Goal: Task Accomplishment & Management: Manage account settings

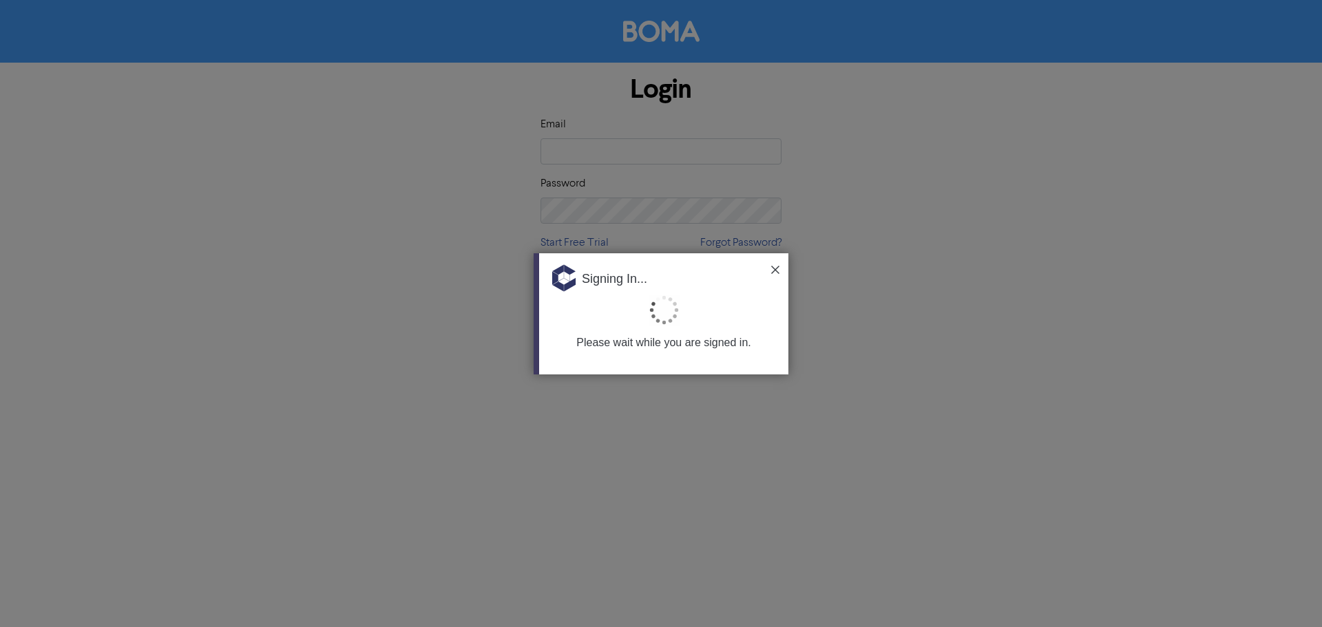
type input "[EMAIL_ADDRESS][DOMAIN_NAME]"
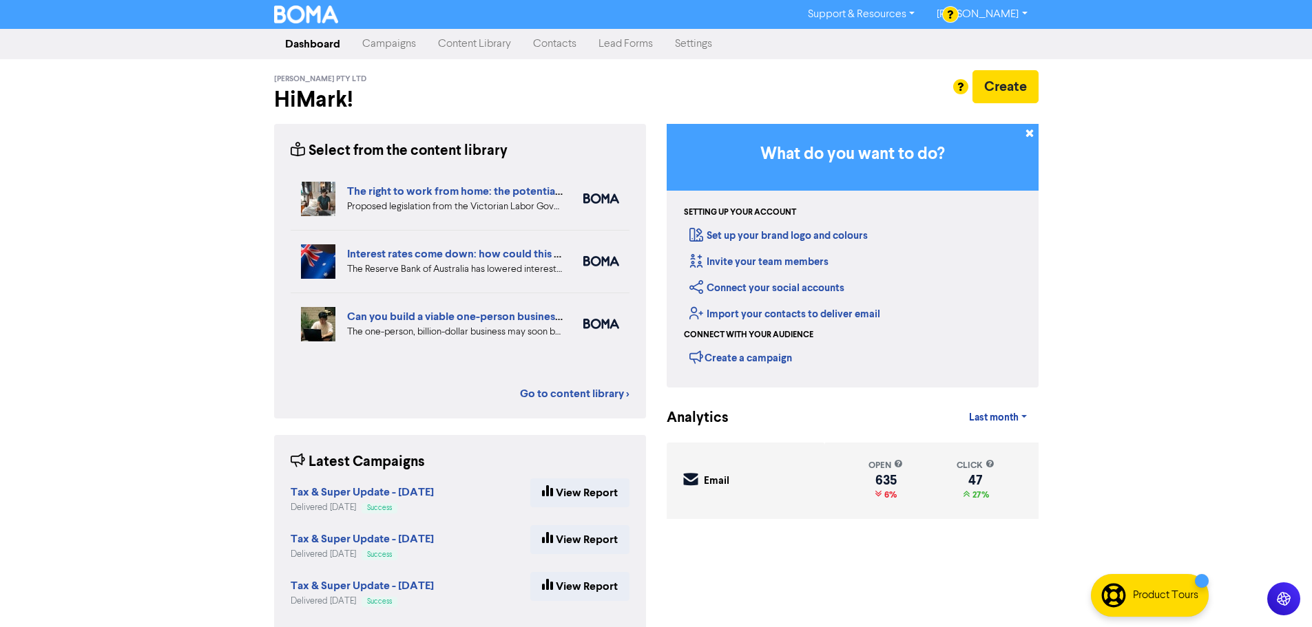
click at [392, 47] on link "Campaigns" at bounding box center [389, 44] width 76 height 28
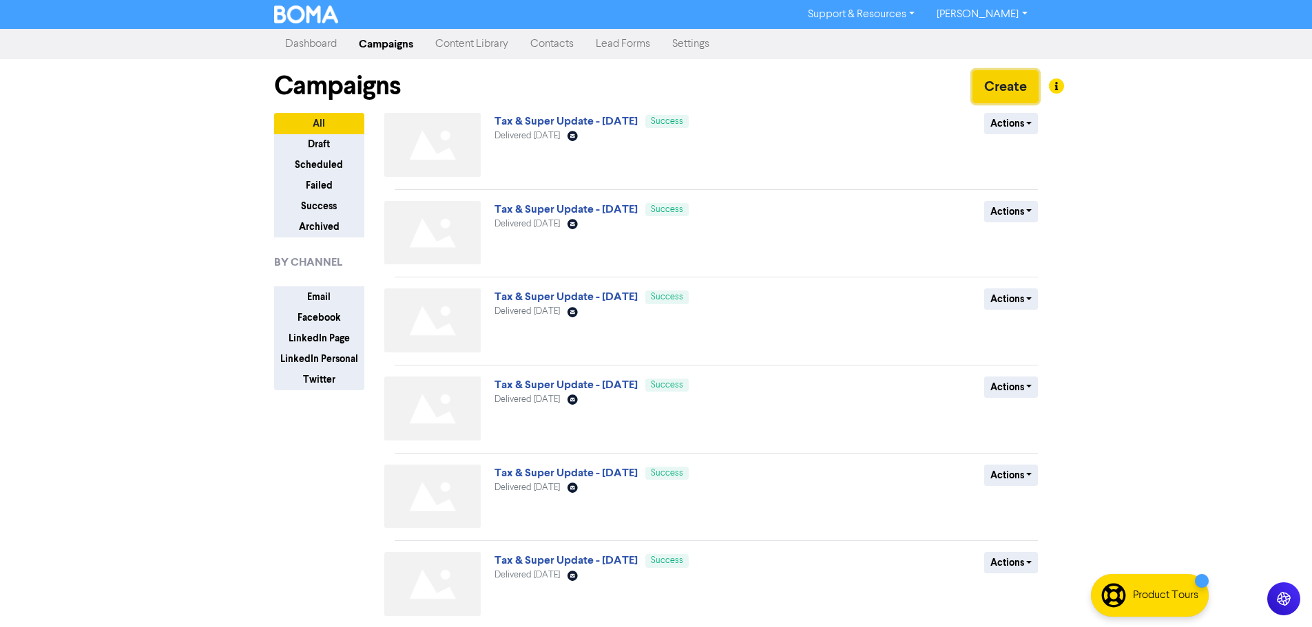
click at [986, 87] on button "Create" at bounding box center [1006, 86] width 66 height 33
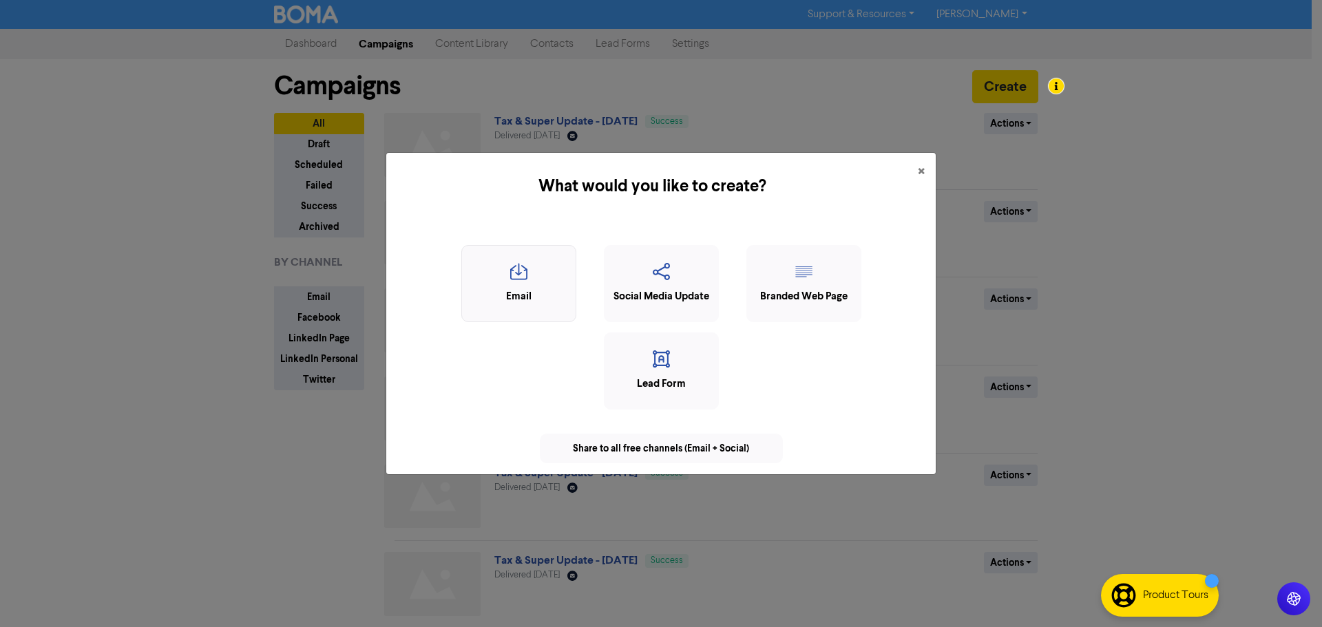
click at [540, 280] on icon "button" at bounding box center [519, 276] width 100 height 26
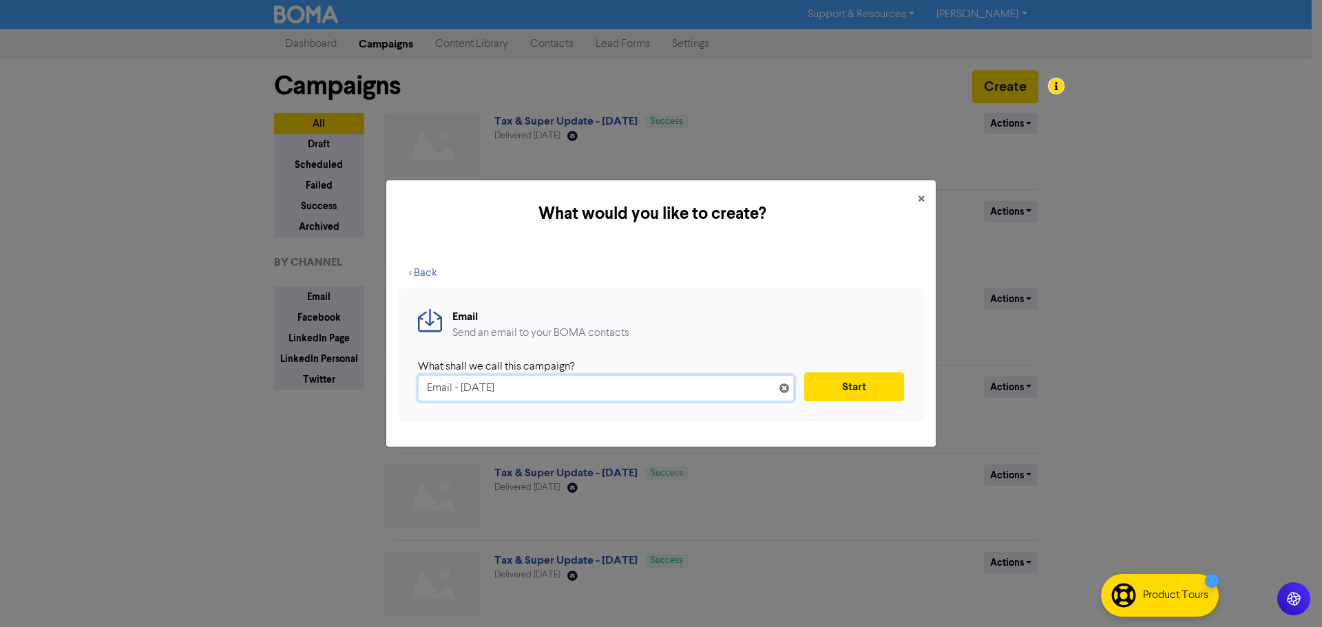
drag, startPoint x: 568, startPoint y: 382, endPoint x: 313, endPoint y: 377, distance: 254.2
click at [313, 377] on div "What would you like to create? × < Back Email Send an email to your BOMA contac…" at bounding box center [661, 313] width 1322 height 627
paste input "Tax & Super Update - Month YYYY"
click at [542, 393] on input "Tax & Super Update - Month YYYY" at bounding box center [606, 388] width 376 height 26
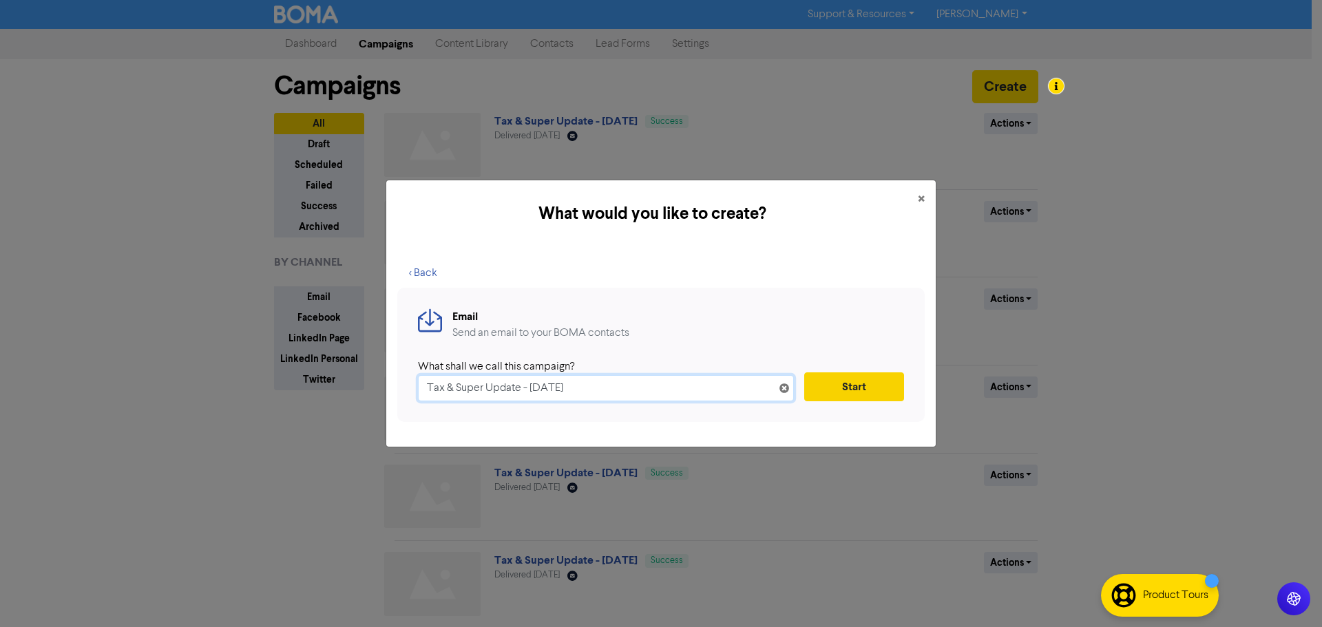
type input "Tax & Super Update - [DATE]"
click at [844, 389] on button "Start" at bounding box center [855, 387] width 100 height 29
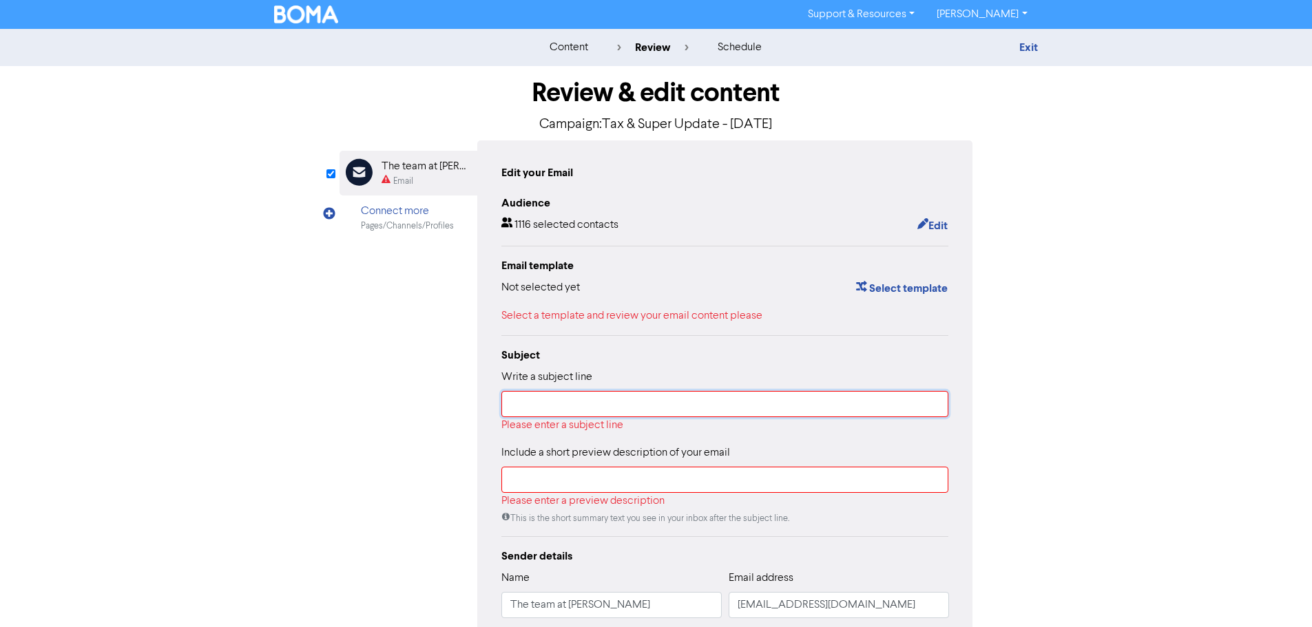
click at [569, 413] on input "text" at bounding box center [725, 404] width 448 height 26
paste input "Tax & Super Update - Month YYYY"
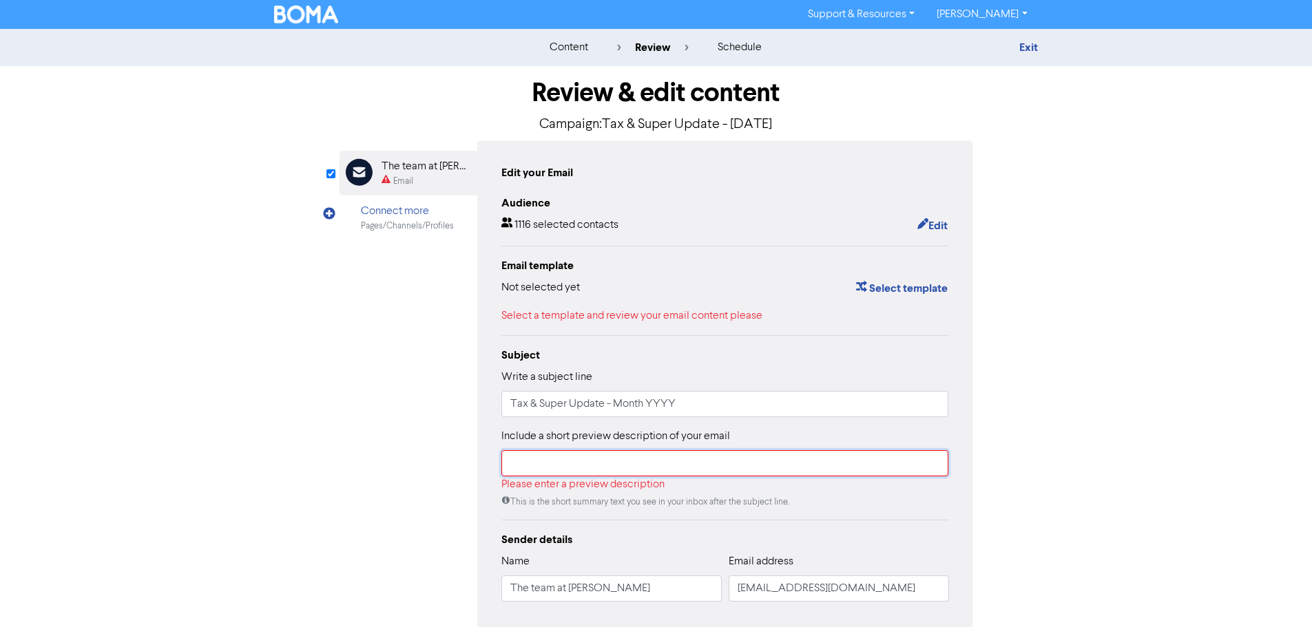
drag, startPoint x: 566, startPoint y: 475, endPoint x: 579, endPoint y: 470, distance: 13.3
click at [566, 475] on input "text" at bounding box center [725, 463] width 448 height 26
click at [534, 403] on input "Tax & Super Update - Month YYYY" at bounding box center [725, 404] width 448 height 26
click at [630, 407] on input "Tax & Super Update - Month YYYY" at bounding box center [725, 404] width 448 height 26
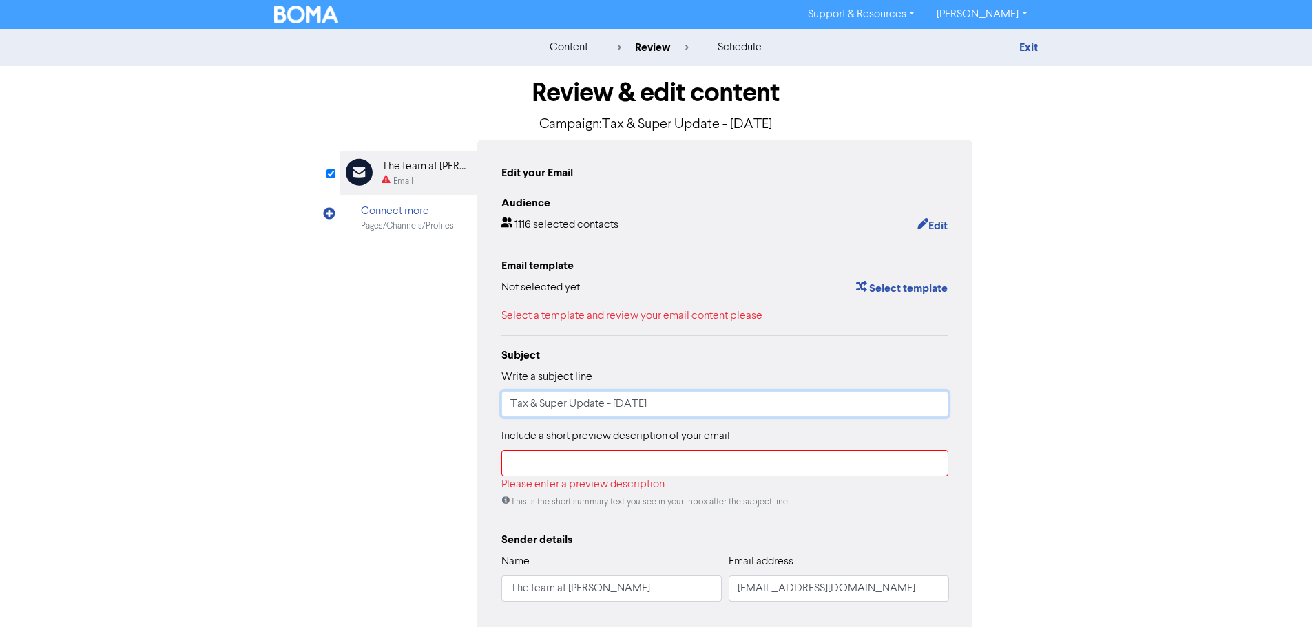
type input "Tax & Super Update - [DATE]"
click at [664, 472] on input "text" at bounding box center [725, 463] width 448 height 26
paste input "Tax & Super Update - [DATE]"
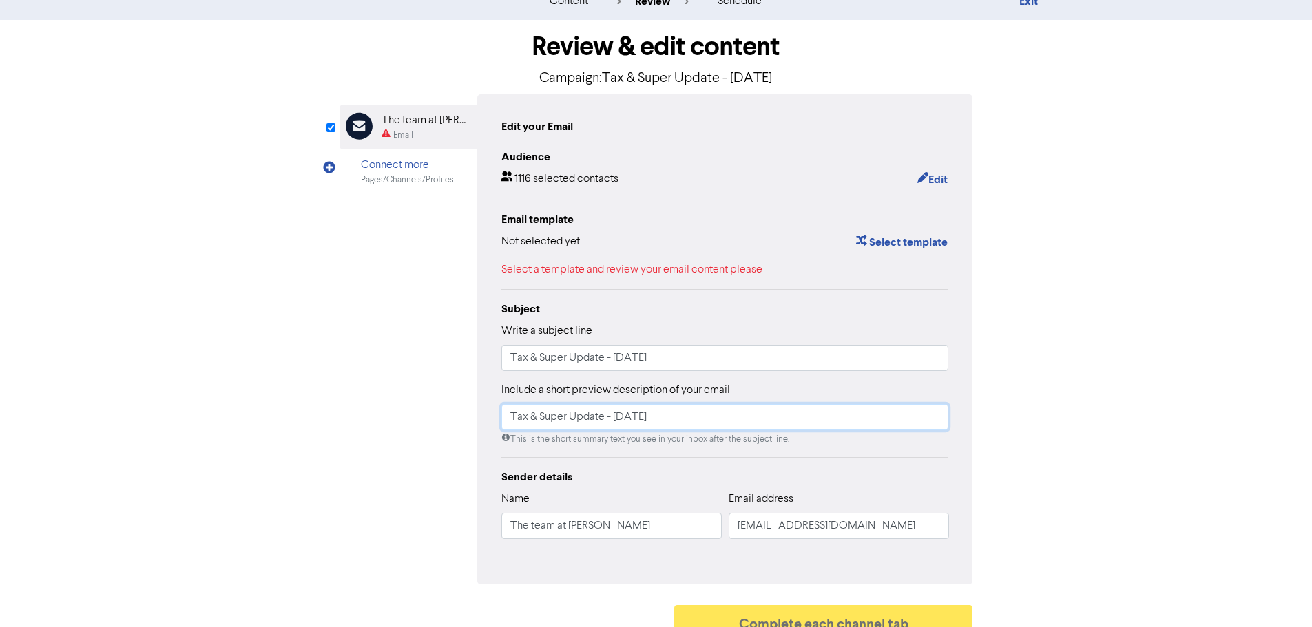
scroll to position [67, 0]
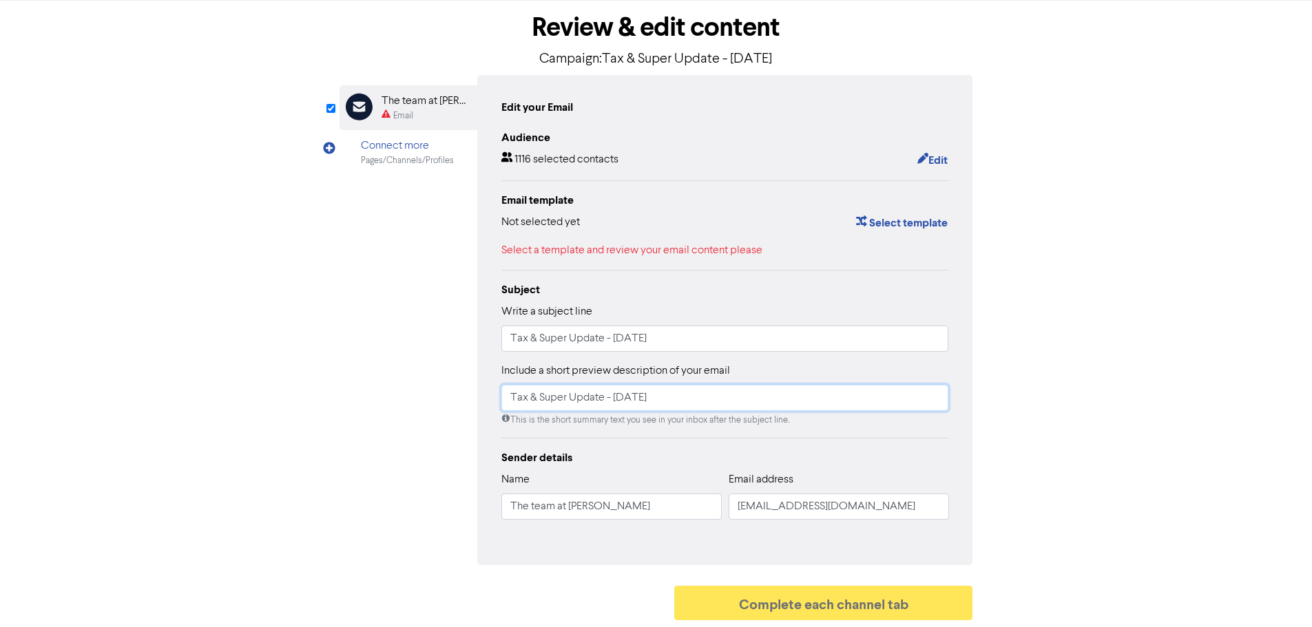
type input "Tax & Super Update - [DATE]"
click at [900, 231] on button "Select template" at bounding box center [901, 223] width 93 height 18
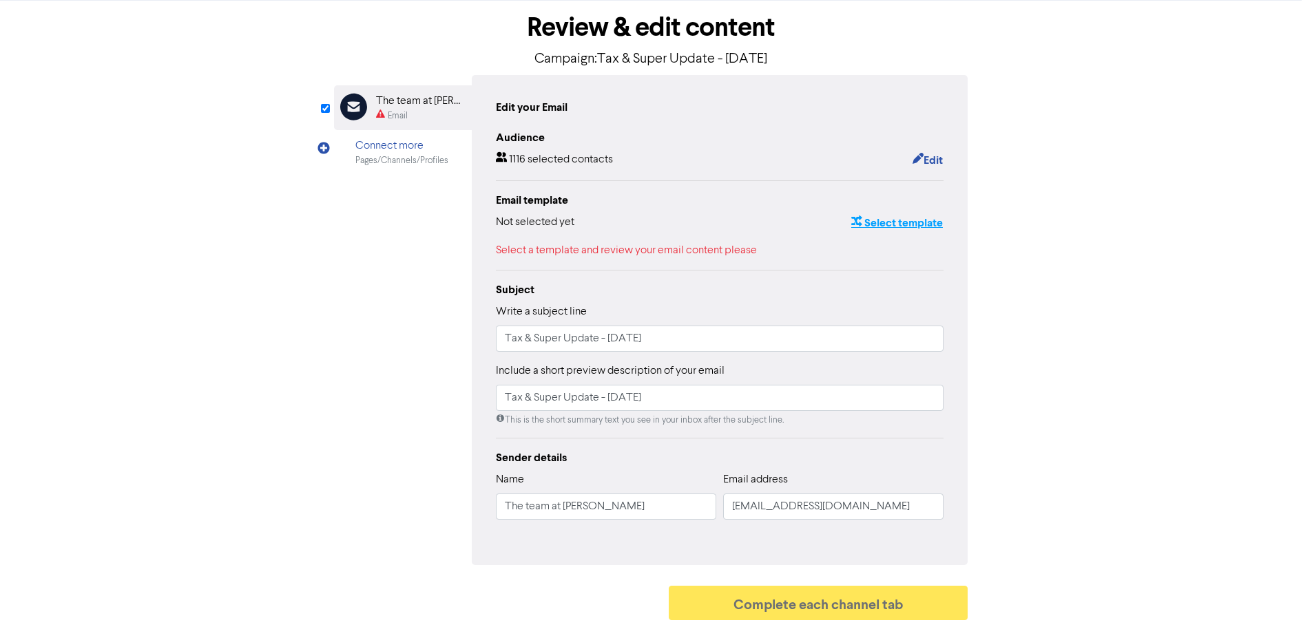
scroll to position [0, 0]
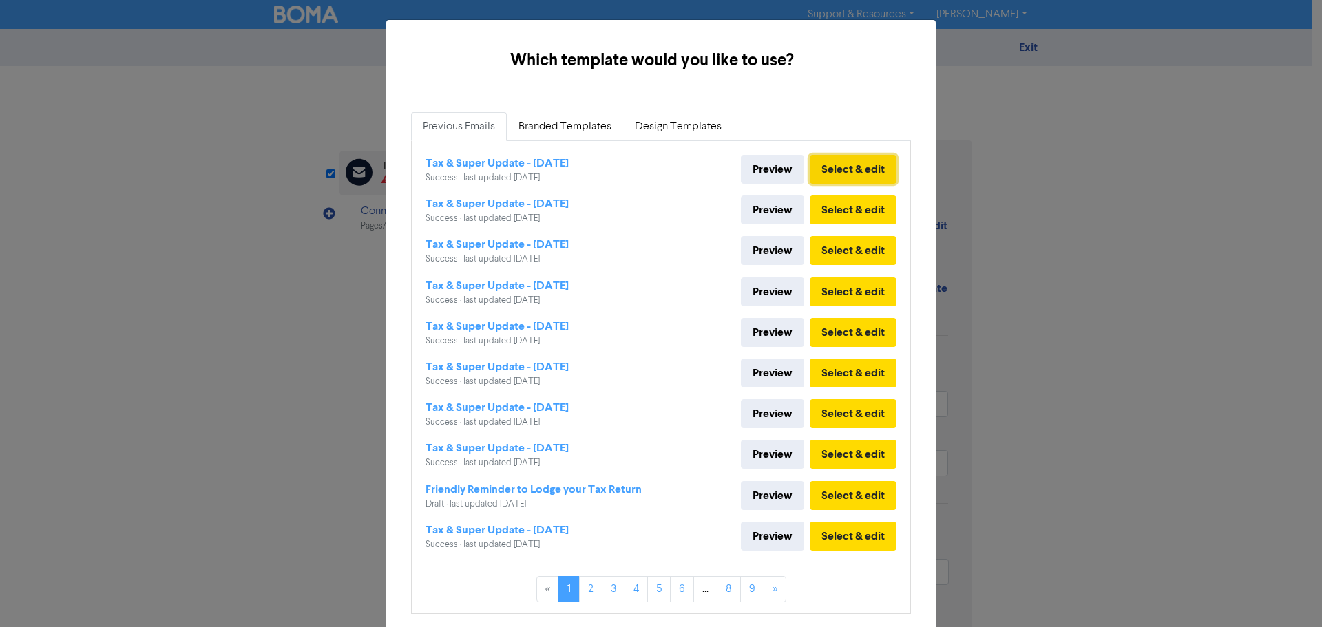
drag, startPoint x: 848, startPoint y: 167, endPoint x: 831, endPoint y: 171, distance: 16.9
click at [848, 167] on button "Select & edit" at bounding box center [853, 169] width 87 height 29
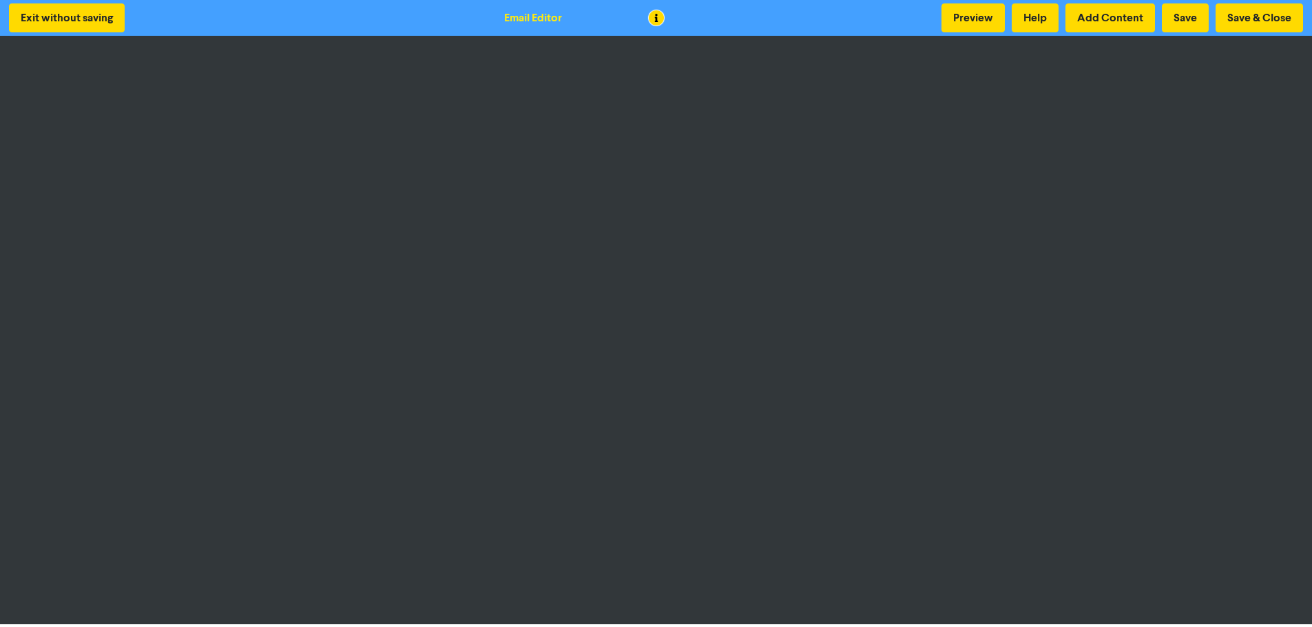
scroll to position [1, 0]
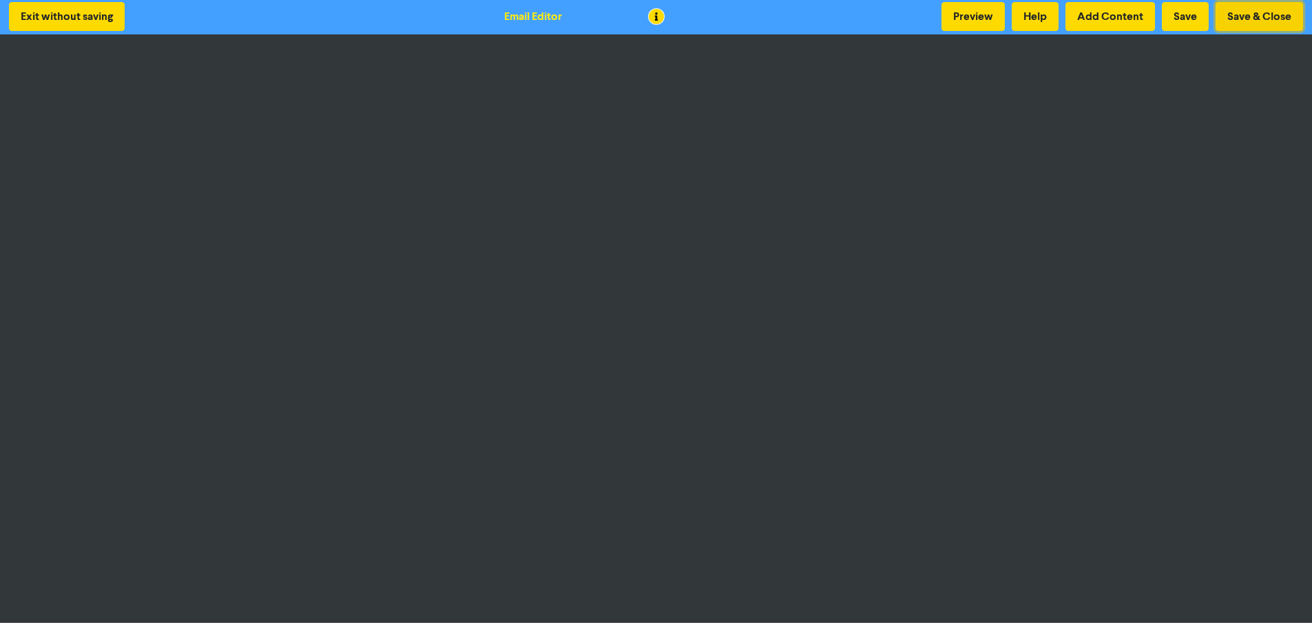
click at [1279, 15] on button "Save & Close" at bounding box center [1259, 16] width 87 height 29
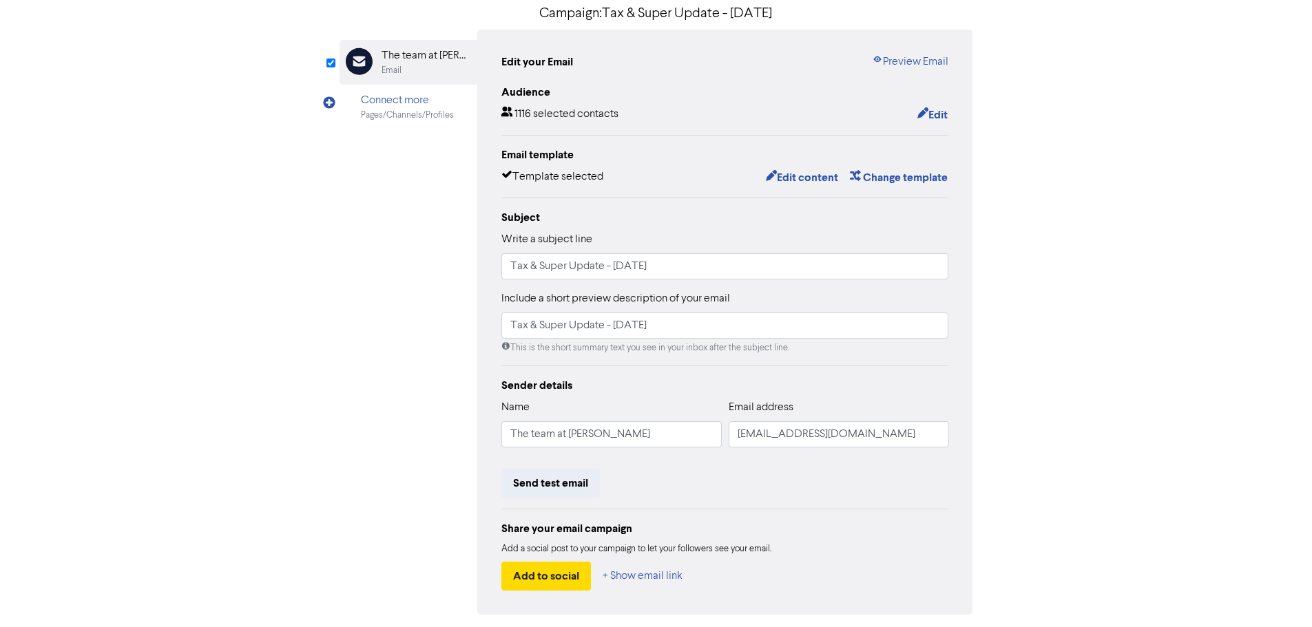
scroll to position [162, 0]
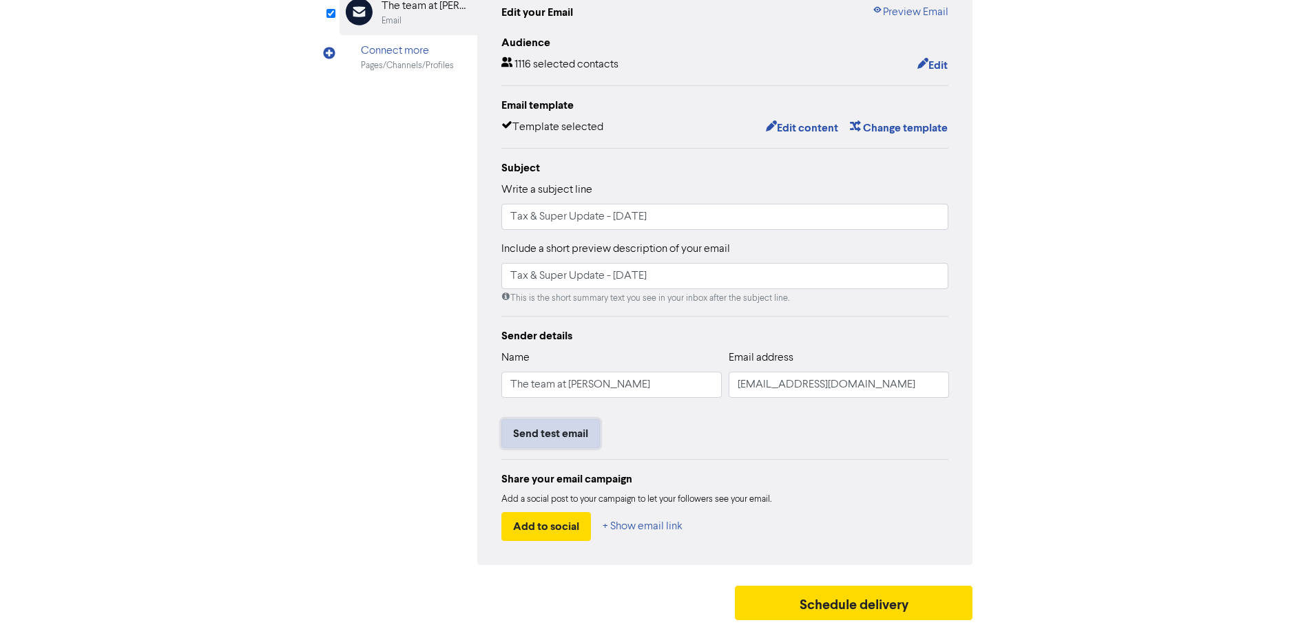
click at [558, 437] on button "Send test email" at bounding box center [550, 433] width 98 height 29
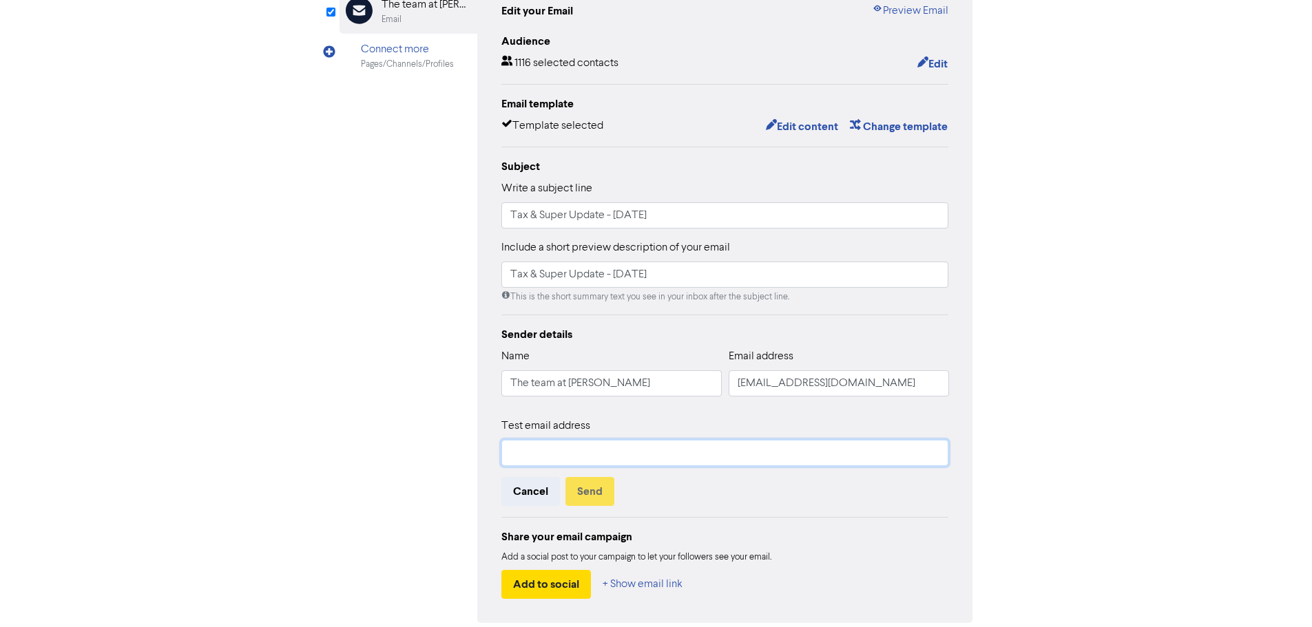
click at [561, 444] on input "text" at bounding box center [725, 453] width 448 height 26
type input "mari@davenporttaylor.com.au"
click at [583, 499] on button "Send" at bounding box center [589, 491] width 49 height 29
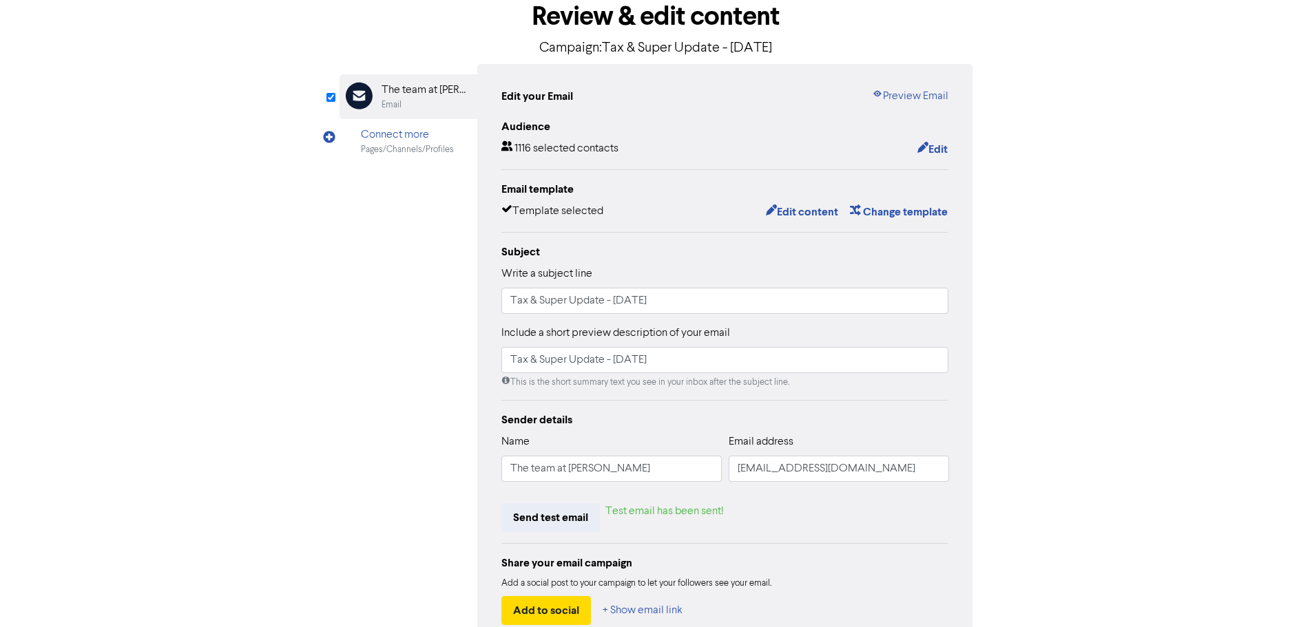
scroll to position [0, 0]
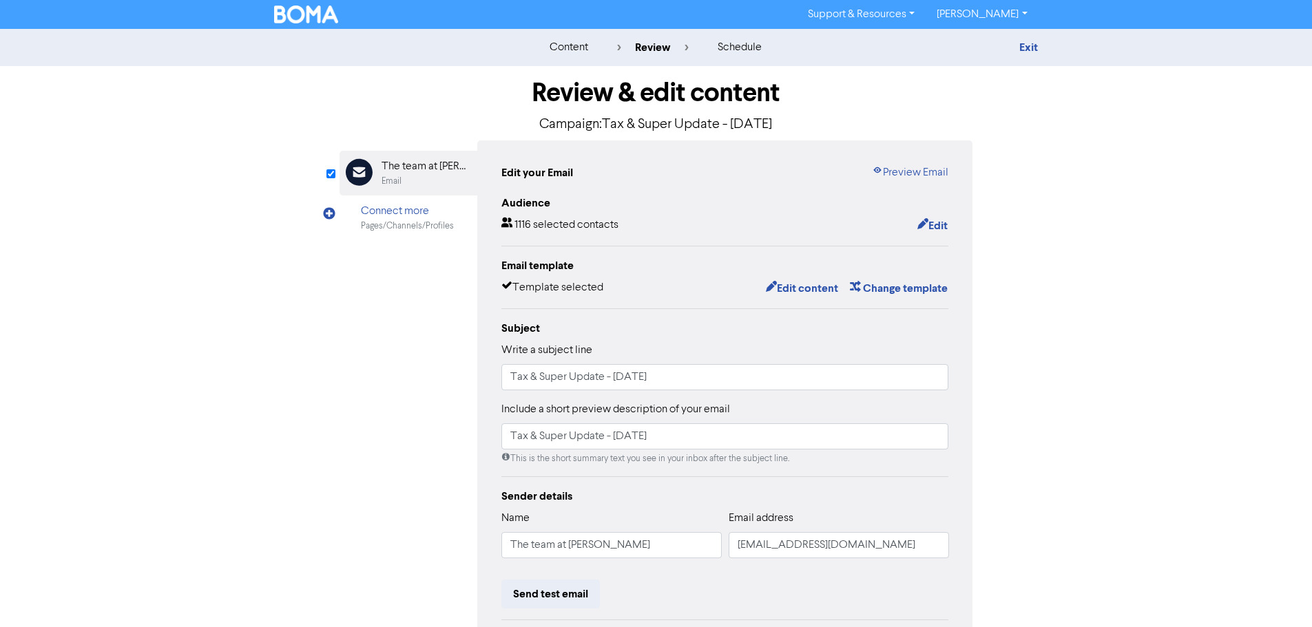
click at [298, 17] on img at bounding box center [306, 15] width 65 height 18
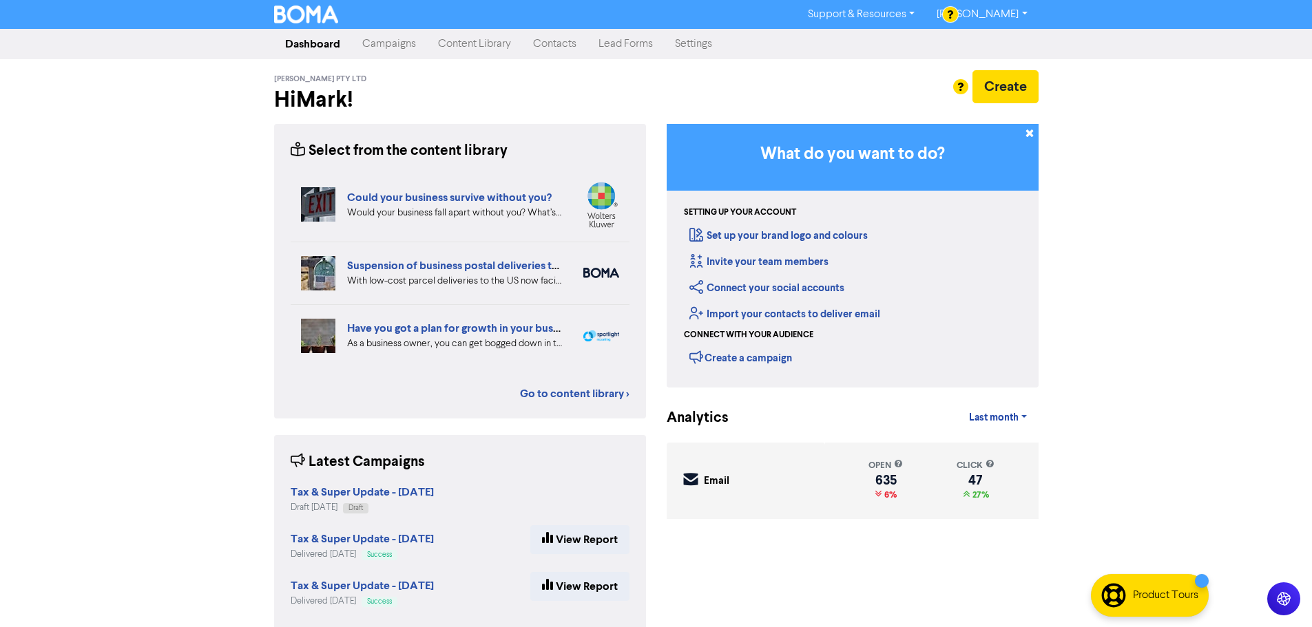
click at [566, 52] on link "Contacts" at bounding box center [554, 44] width 65 height 28
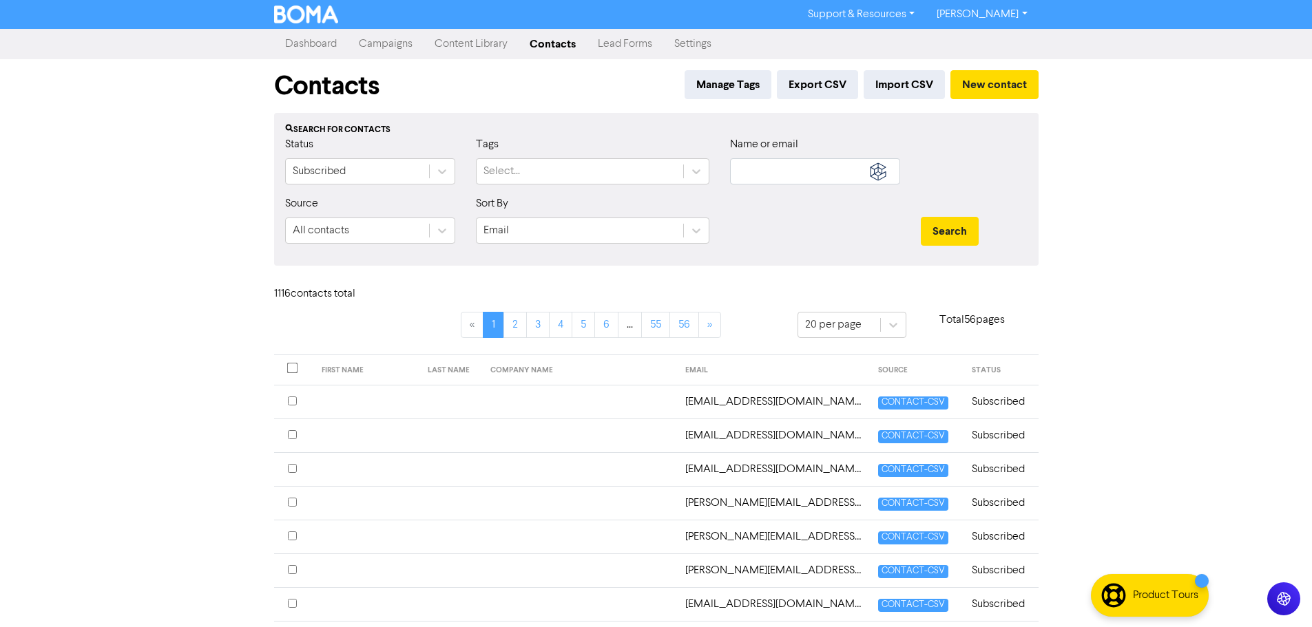
click at [379, 45] on link "Campaigns" at bounding box center [386, 44] width 76 height 28
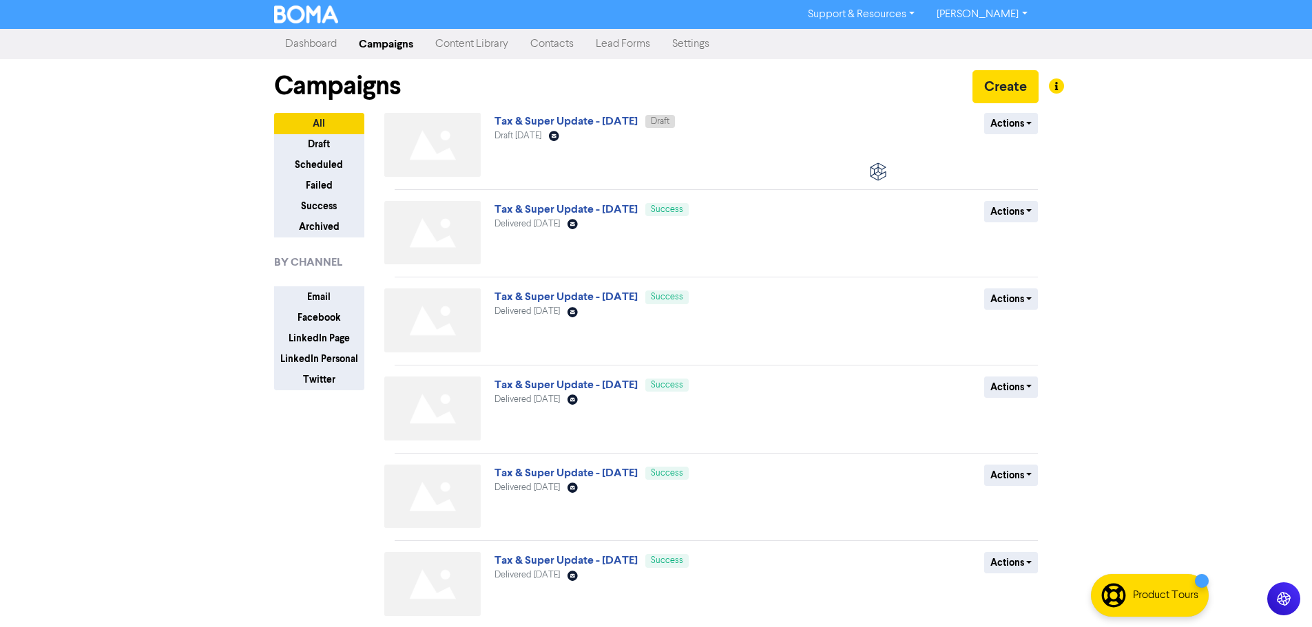
click at [528, 43] on link "Contacts" at bounding box center [551, 44] width 65 height 28
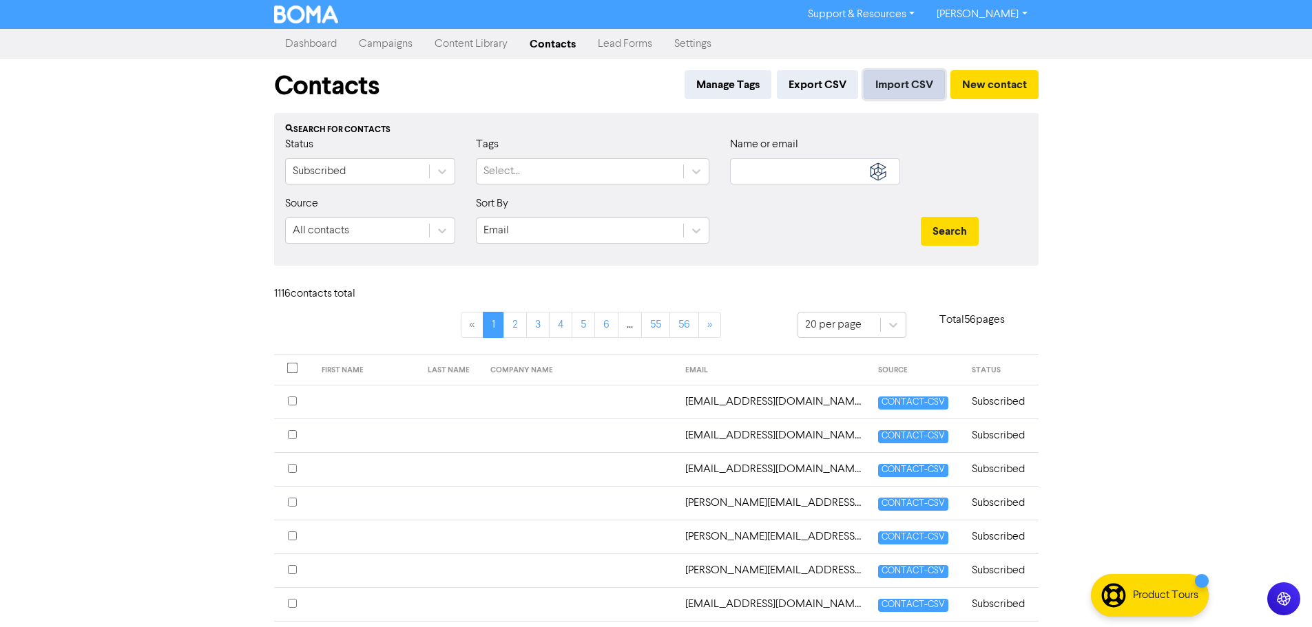
click at [895, 90] on button "Import CSV" at bounding box center [904, 84] width 81 height 29
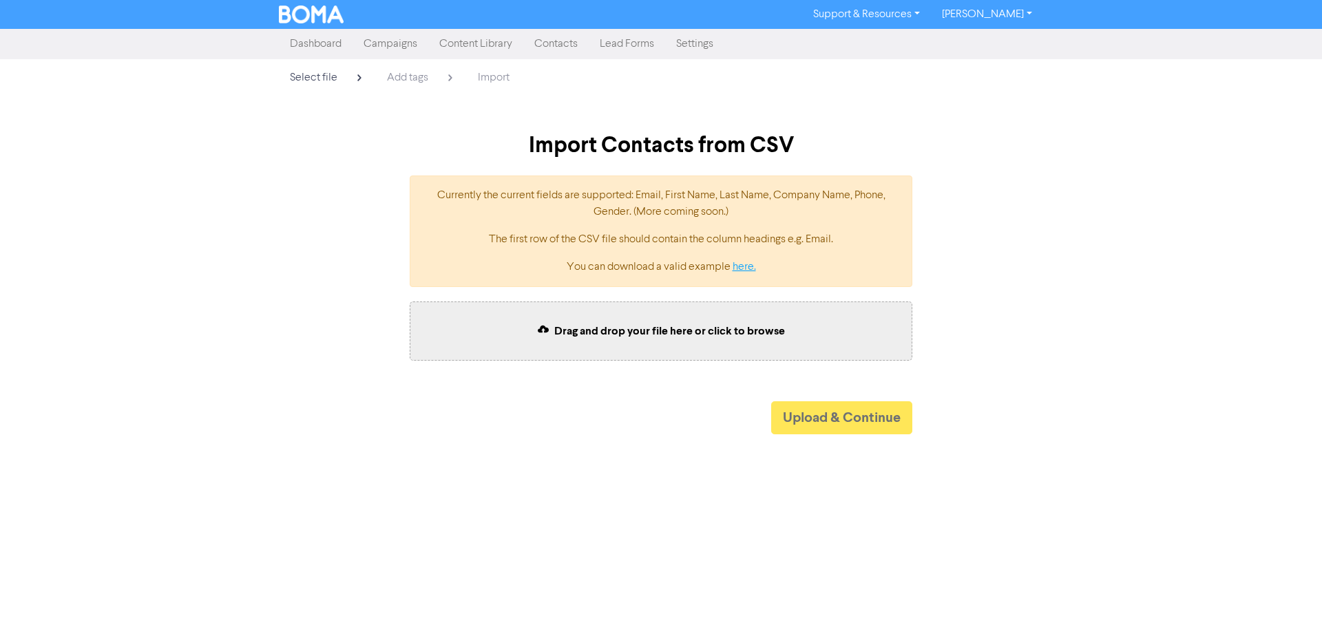
click at [740, 267] on link "here." at bounding box center [744, 267] width 23 height 11
click at [676, 488] on div "Support & Resources Video Tutorials FAQ & Guides Marketing Education [PERSON_NA…" at bounding box center [661, 313] width 1322 height 627
click at [717, 309] on div "Drag and drop your file here or click to browse" at bounding box center [661, 331] width 503 height 59
click at [650, 324] on span "Drag and drop your file here or click to browse" at bounding box center [669, 331] width 231 height 14
click at [824, 428] on button "Upload & Continue" at bounding box center [841, 418] width 141 height 33
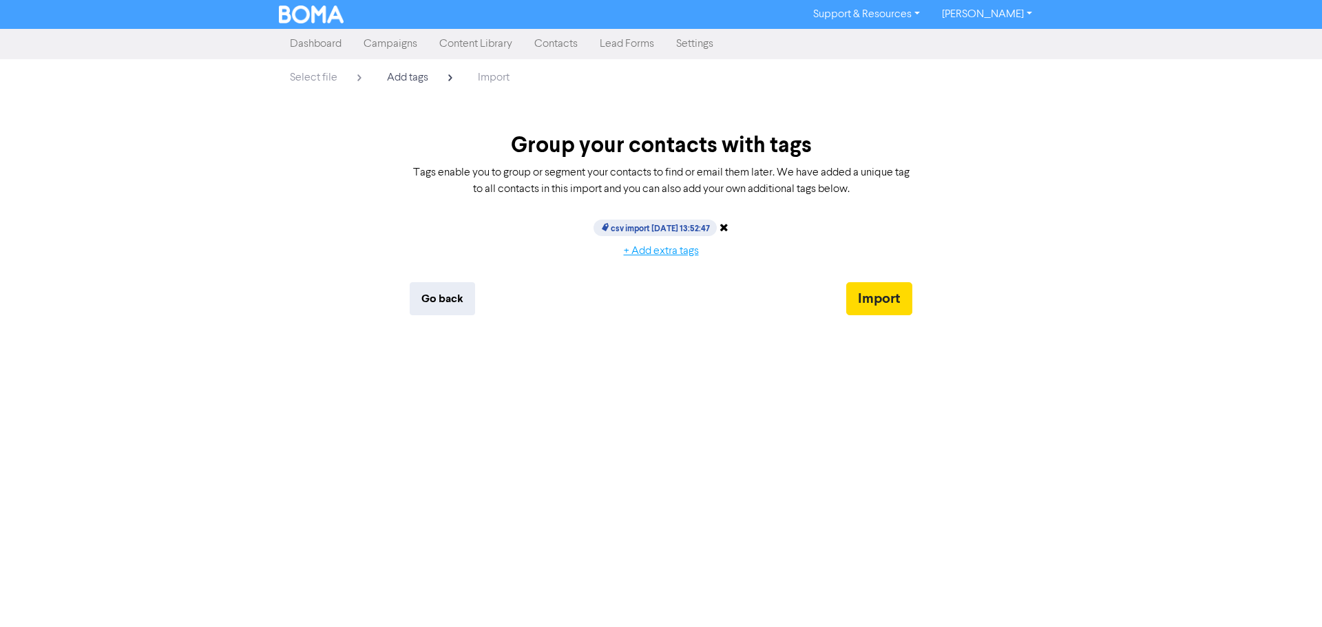
click at [658, 248] on button "+ Add extra tags" at bounding box center [661, 251] width 98 height 29
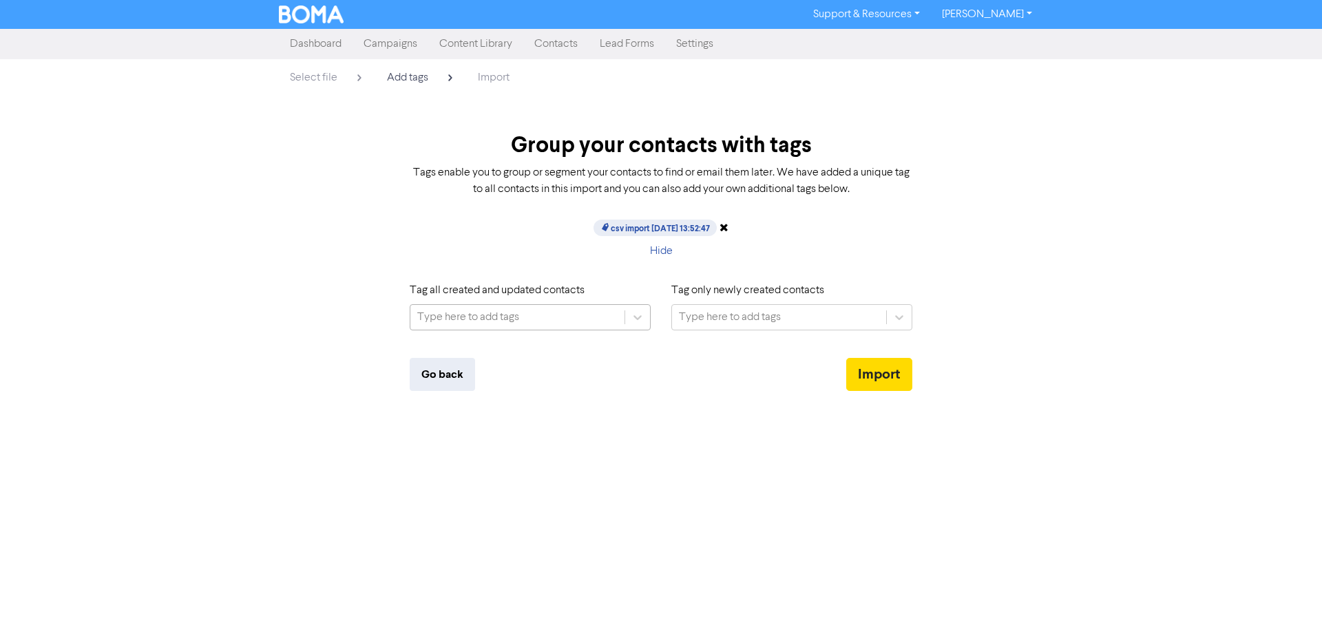
click at [497, 309] on div "Type here to add tags" at bounding box center [468, 317] width 102 height 17
click at [472, 316] on div "Type here to add tags" at bounding box center [468, 317] width 102 height 17
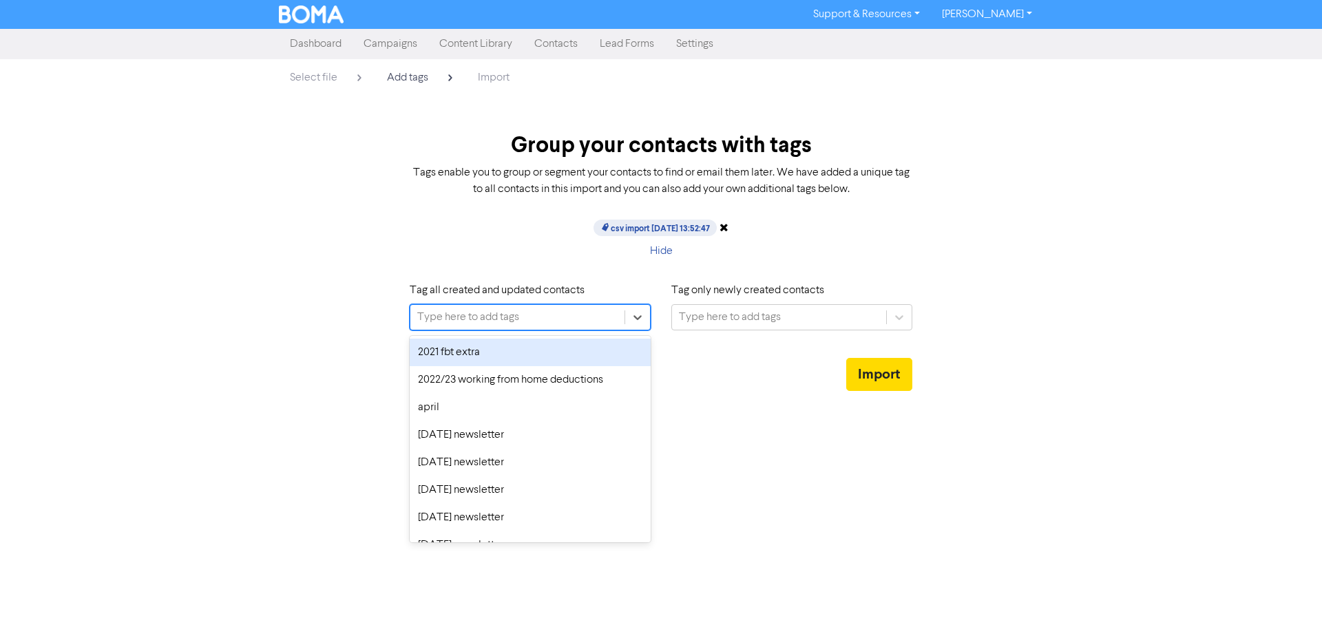
paste input "month 2023 newsletter"
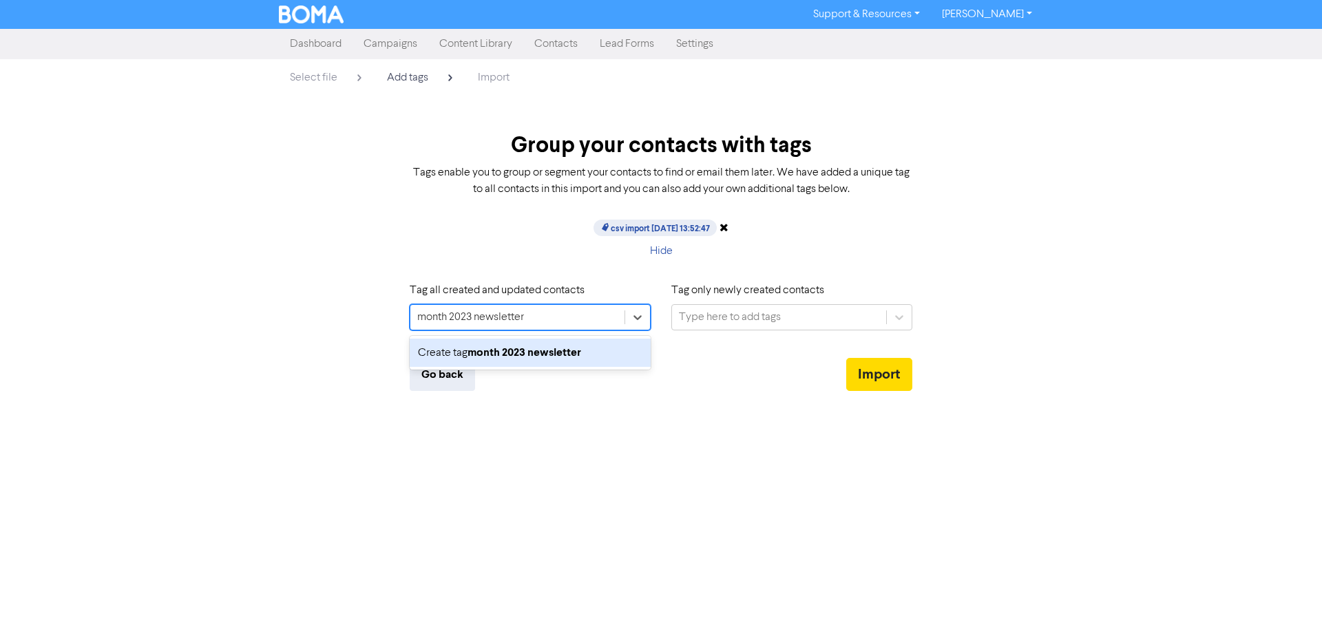
click at [433, 314] on input "month 2023 newsletter" at bounding box center [472, 317] width 110 height 17
type input "s2"
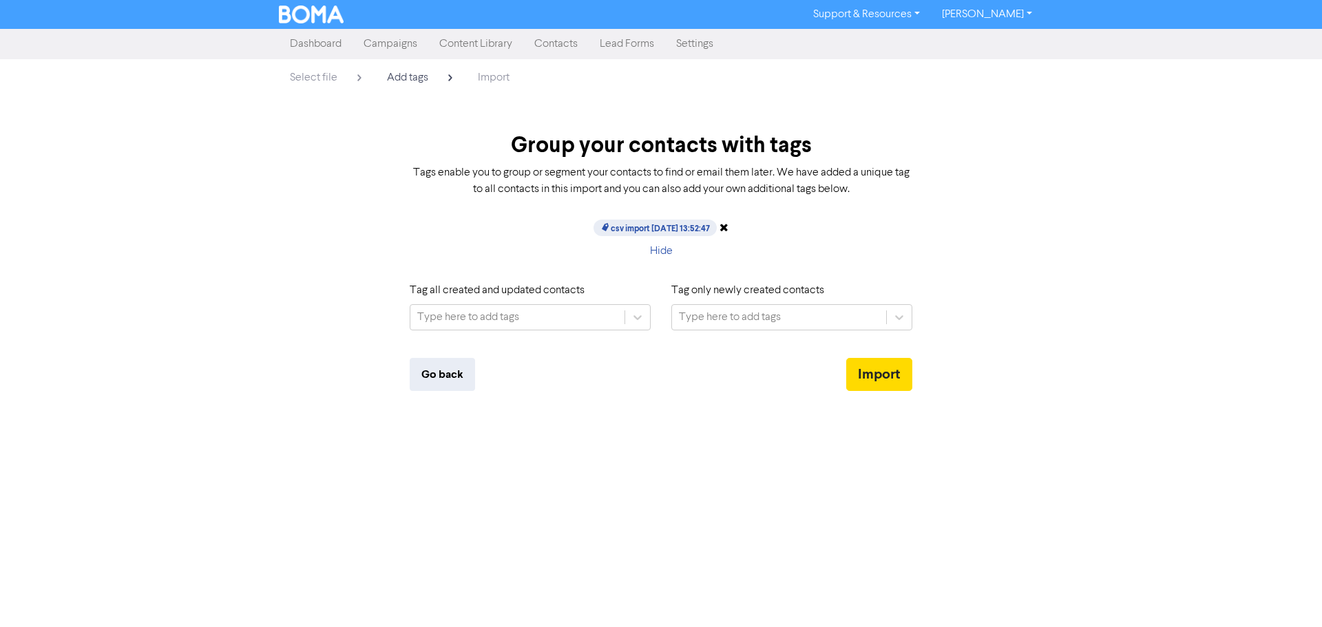
click at [437, 313] on div "Type here to add tags" at bounding box center [468, 317] width 102 height 17
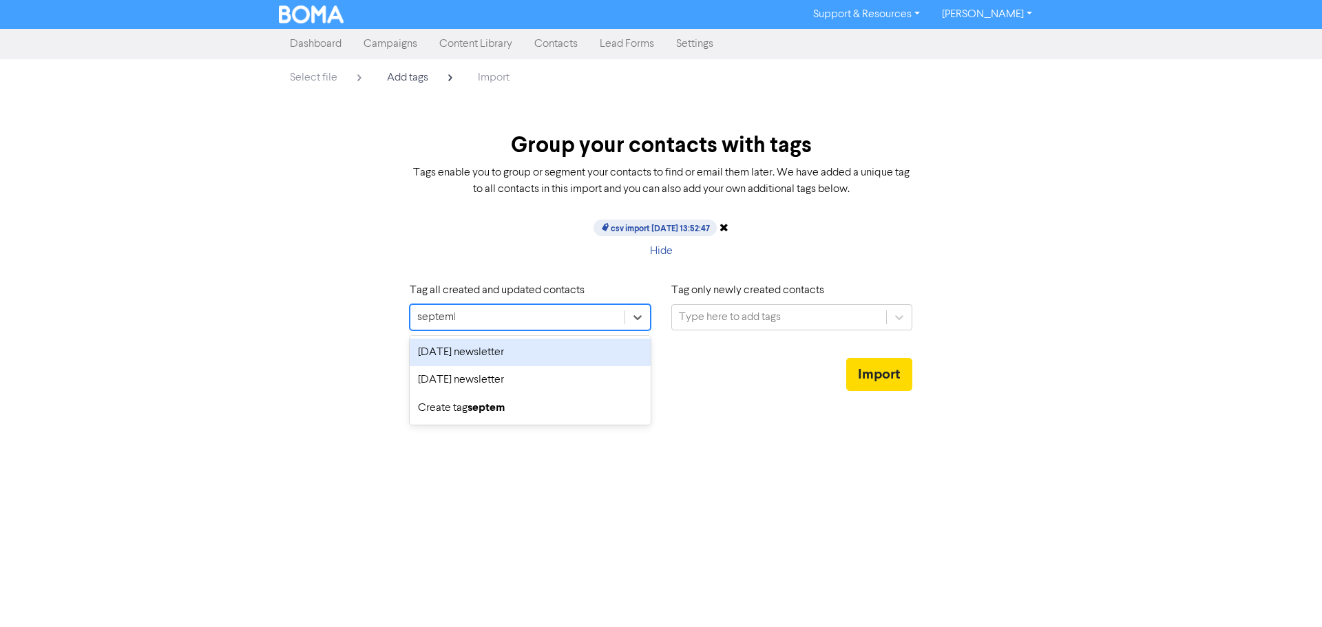
type input "september"
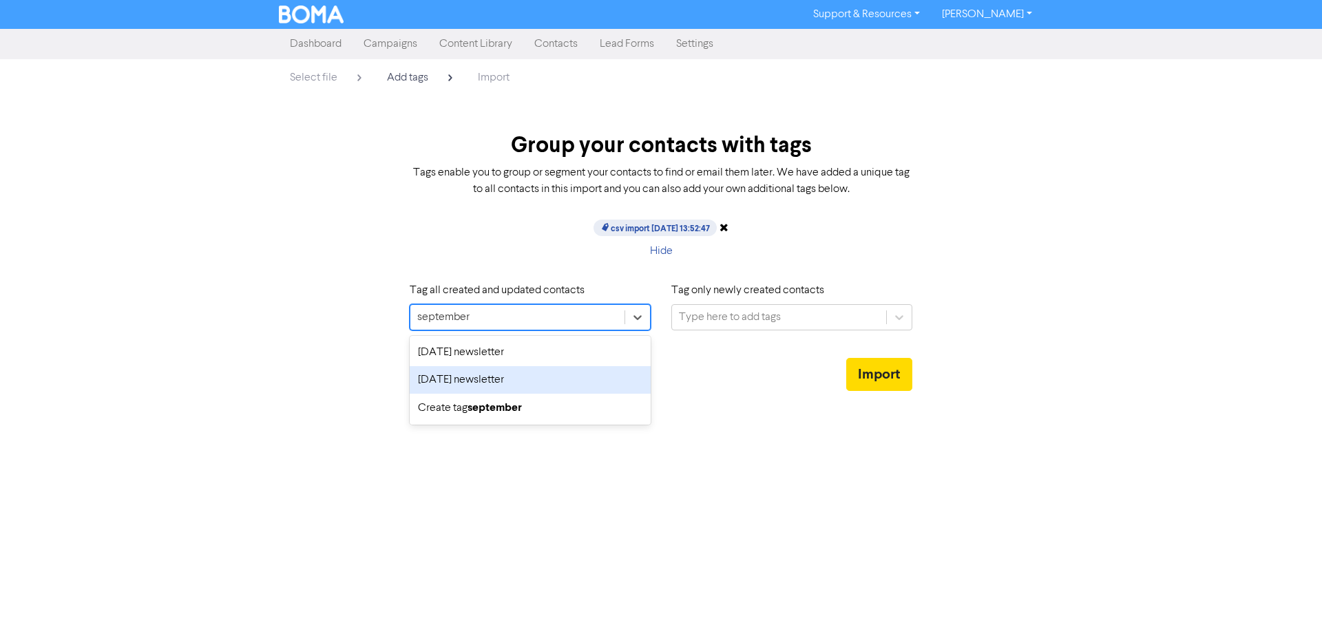
click at [457, 372] on div "[DATE] newsletter" at bounding box center [530, 380] width 241 height 28
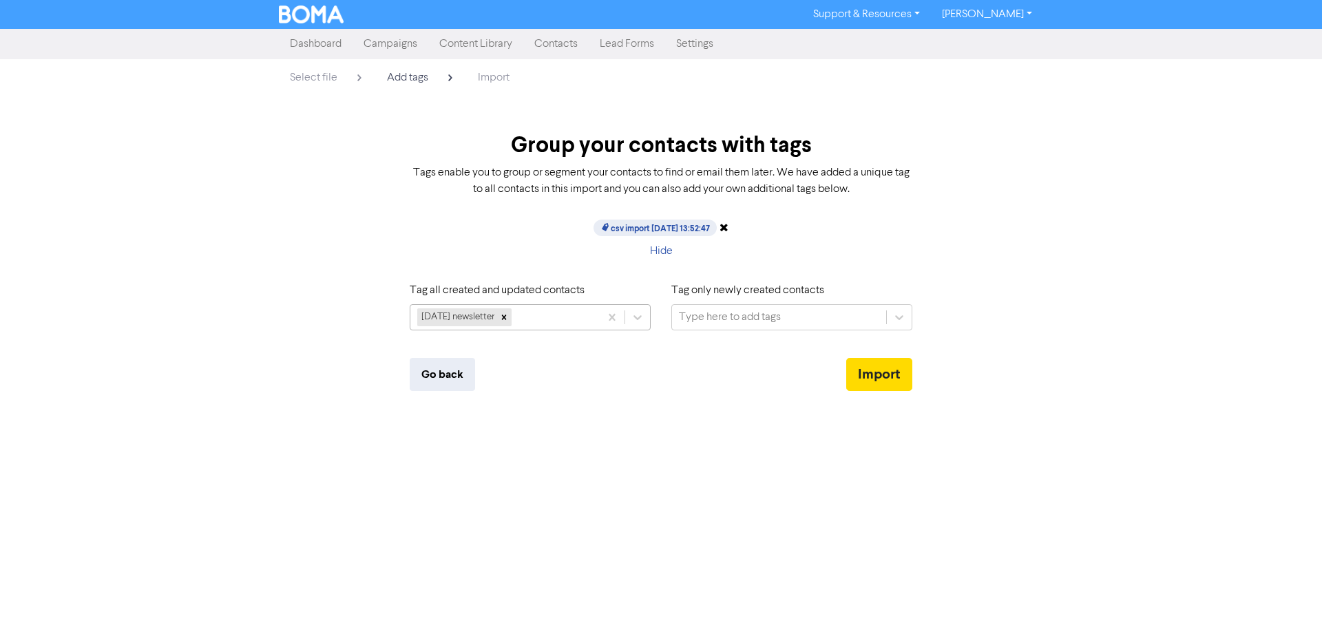
click at [475, 315] on div "[DATE] newsletter" at bounding box center [456, 318] width 79 height 18
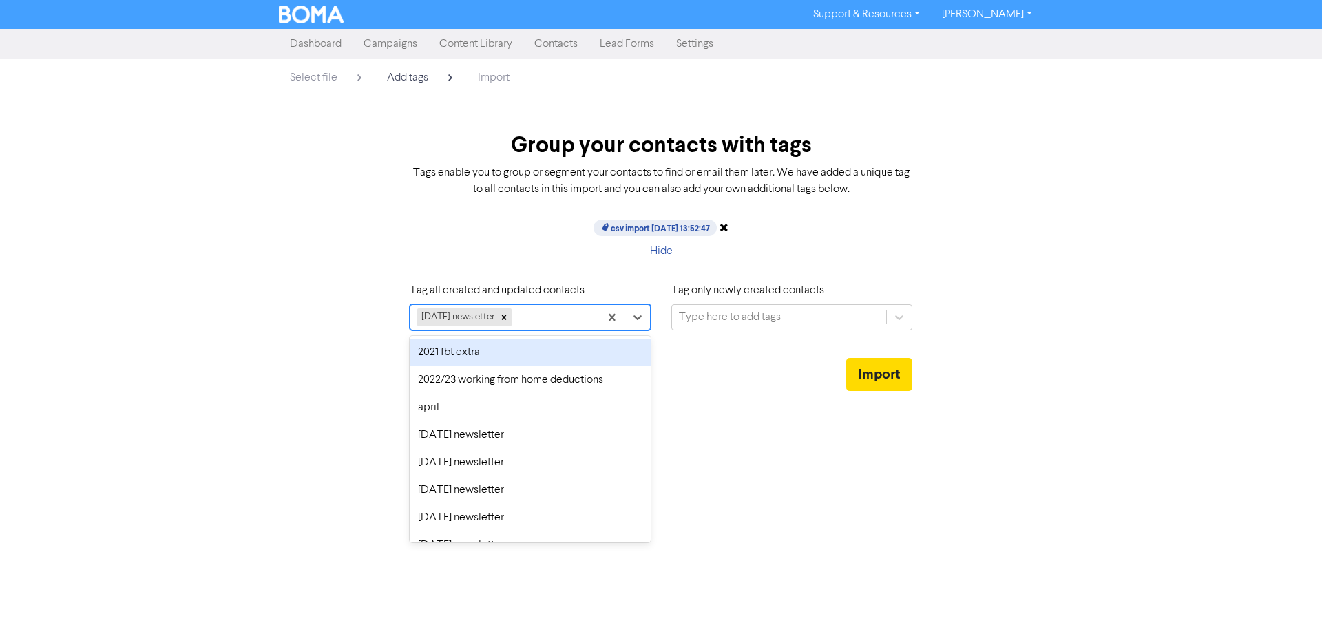
click at [475, 315] on div "[DATE] newsletter" at bounding box center [456, 318] width 79 height 18
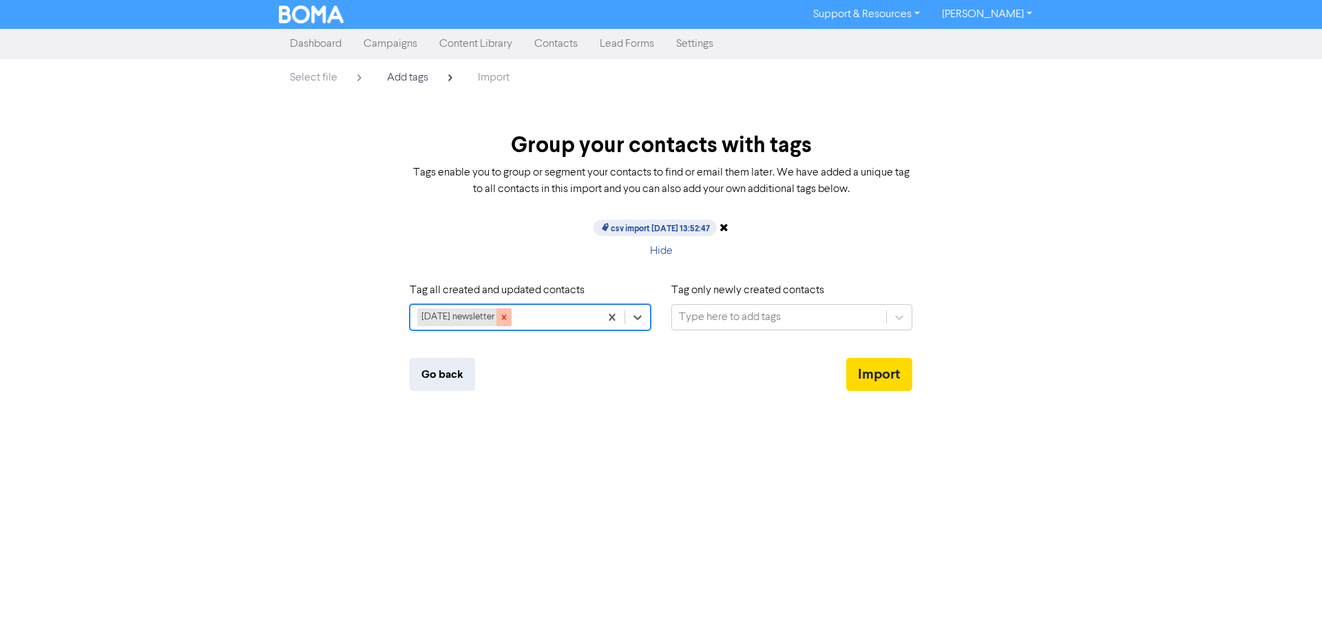
click at [507, 315] on icon at bounding box center [504, 317] width 5 height 5
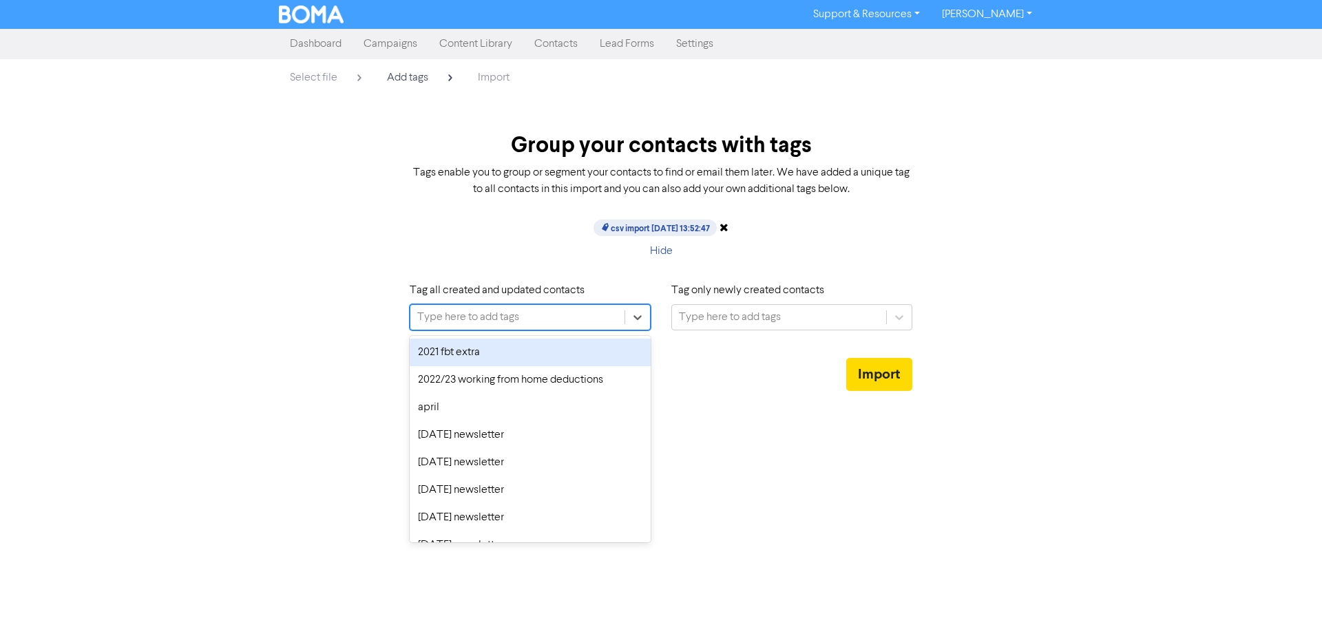
click at [521, 315] on div "Type here to add tags" at bounding box center [518, 317] width 214 height 25
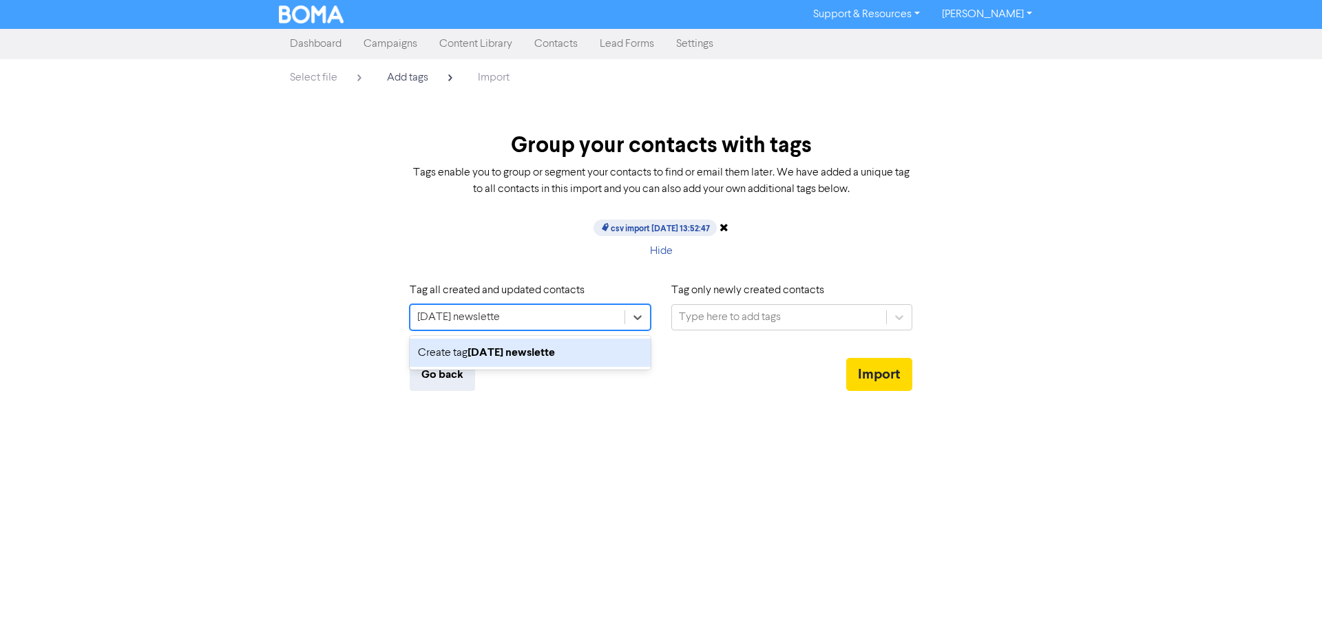
type input "[DATE] newsletter"
click at [537, 341] on div "Create tag [DATE] newsletter" at bounding box center [530, 353] width 241 height 28
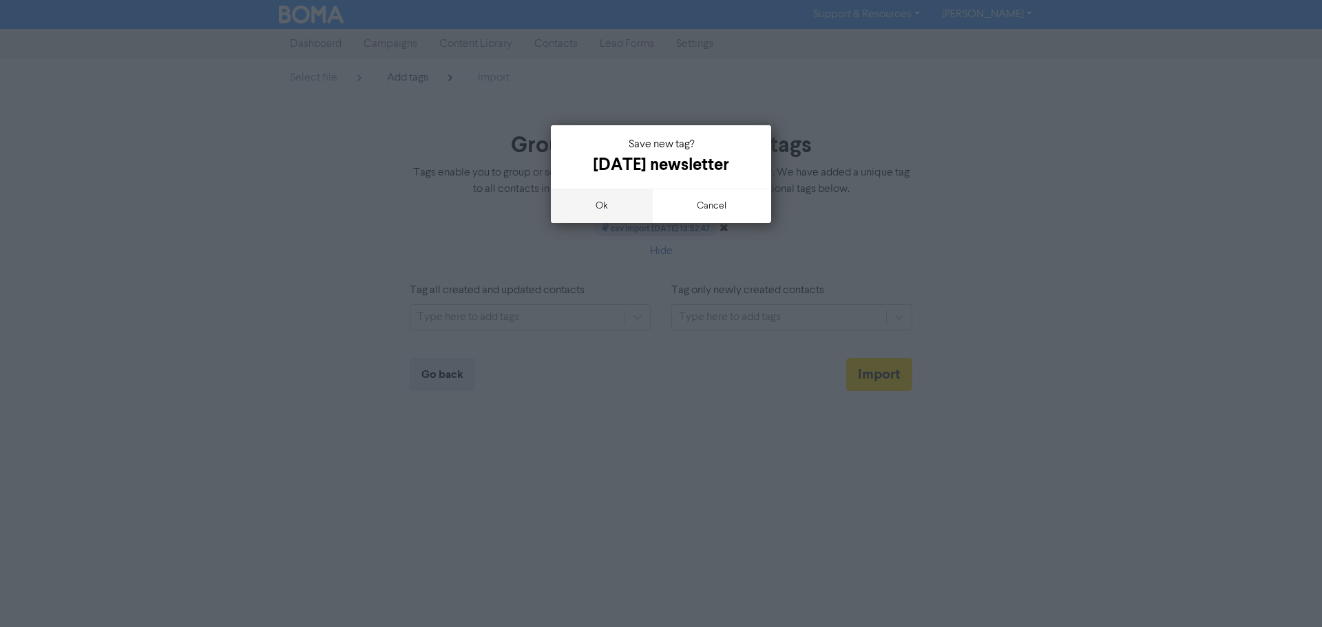
click at [602, 223] on button "ok" at bounding box center [602, 206] width 102 height 34
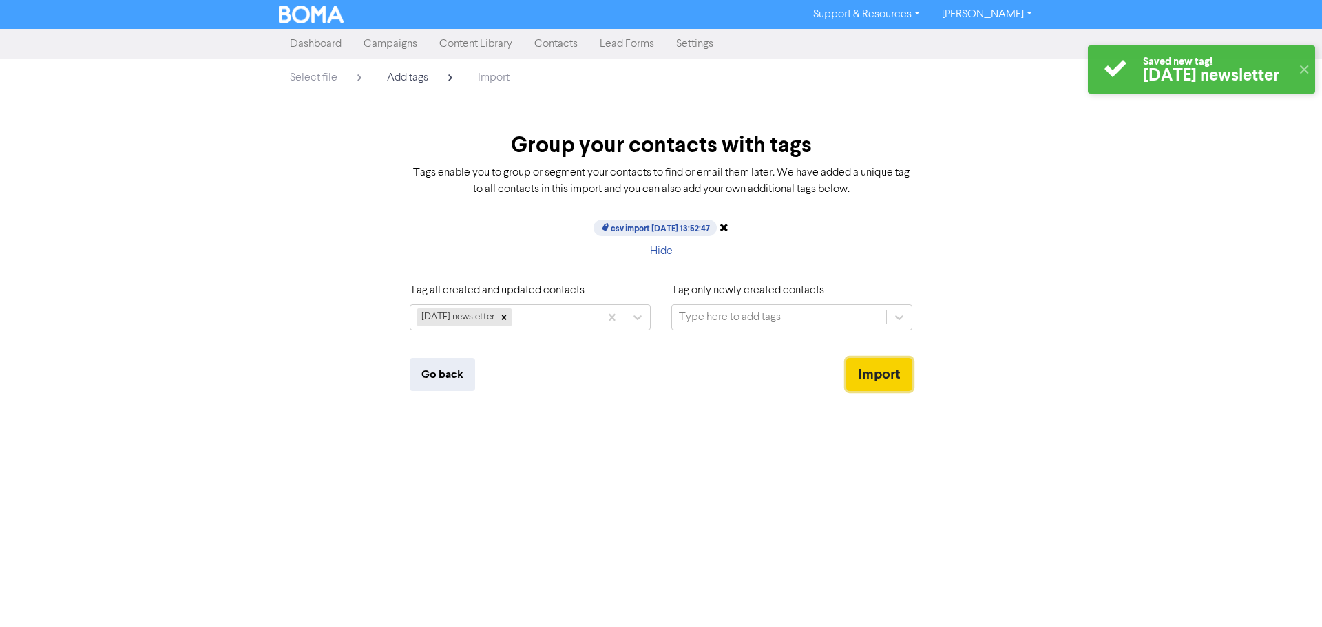
click at [858, 373] on button "Import" at bounding box center [880, 374] width 66 height 33
